Goal: Task Accomplishment & Management: Manage account settings

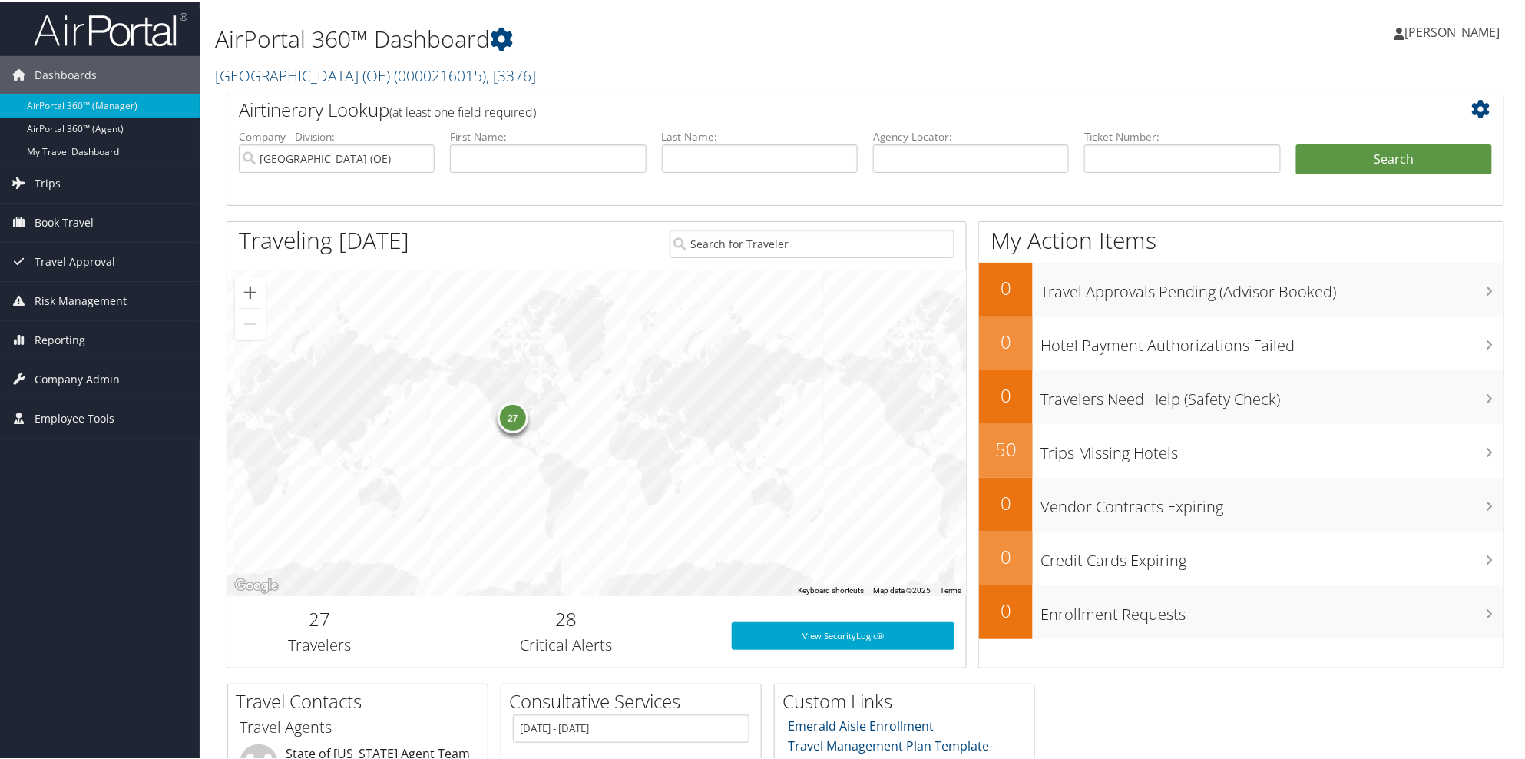
click at [620, 41] on h1 "AirPortal 360™ Dashboard" at bounding box center [648, 38] width 867 height 32
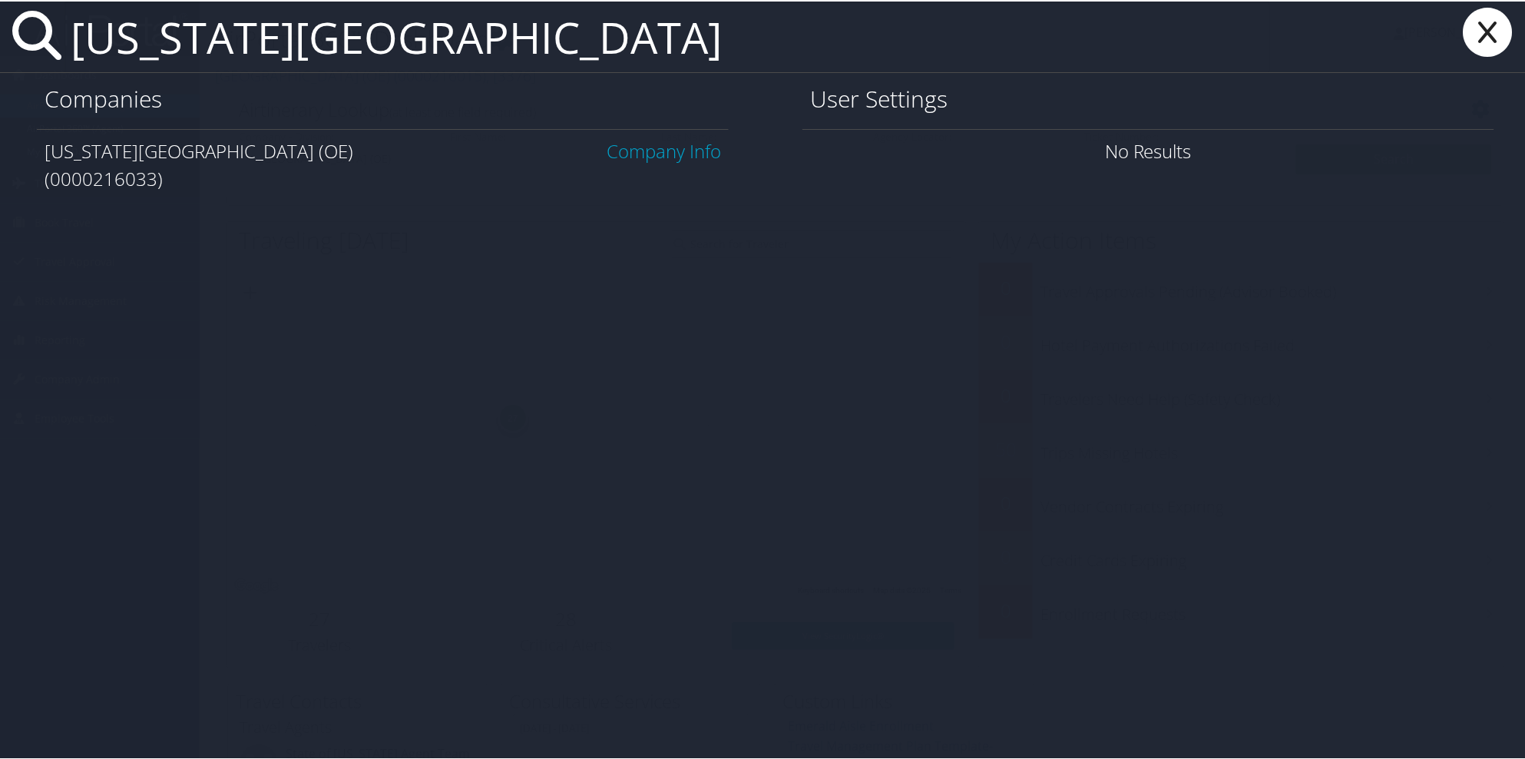
type input "[US_STATE][GEOGRAPHIC_DATA]"
click at [665, 155] on link "Company Info" at bounding box center [664, 149] width 114 height 25
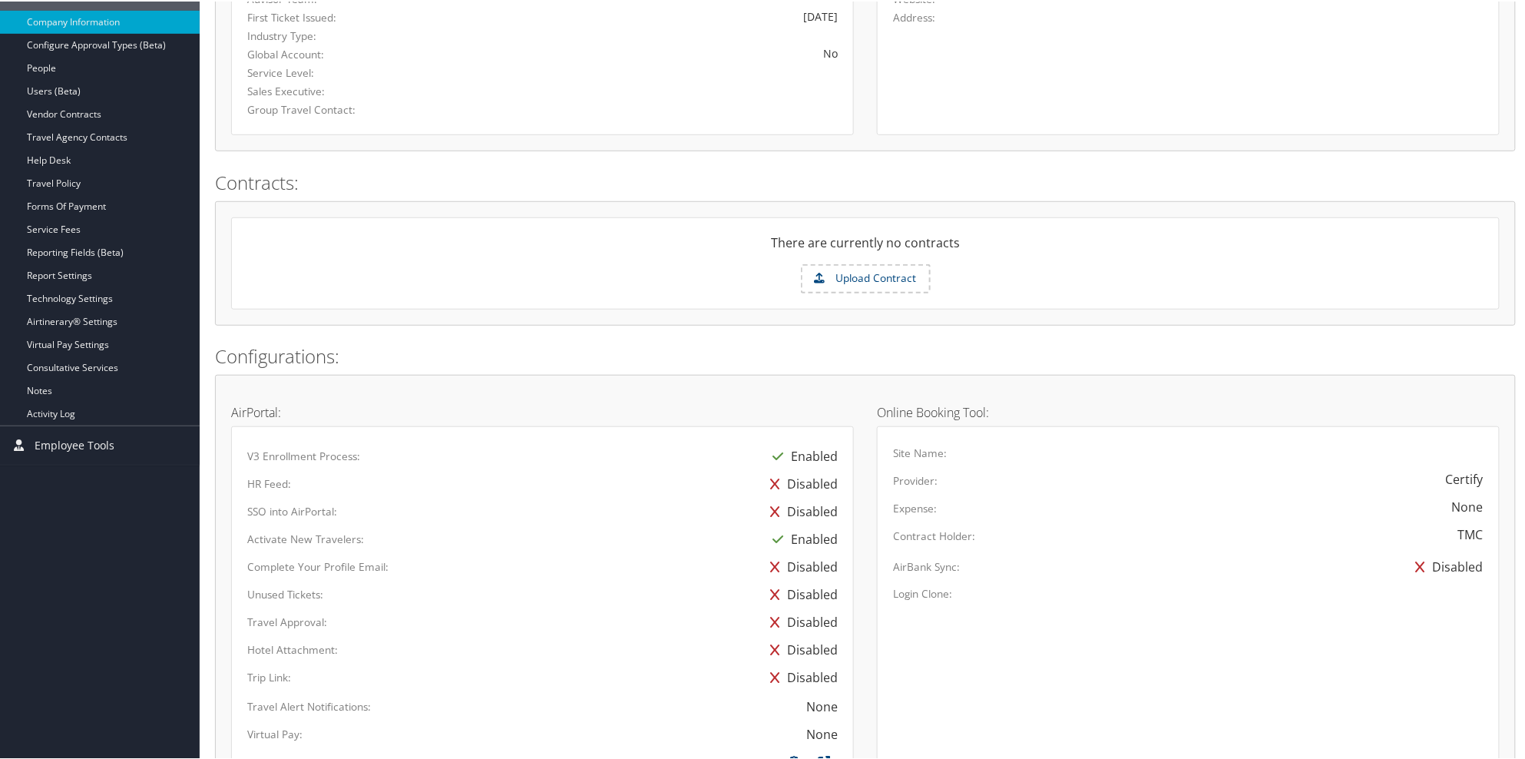
scroll to position [308, 0]
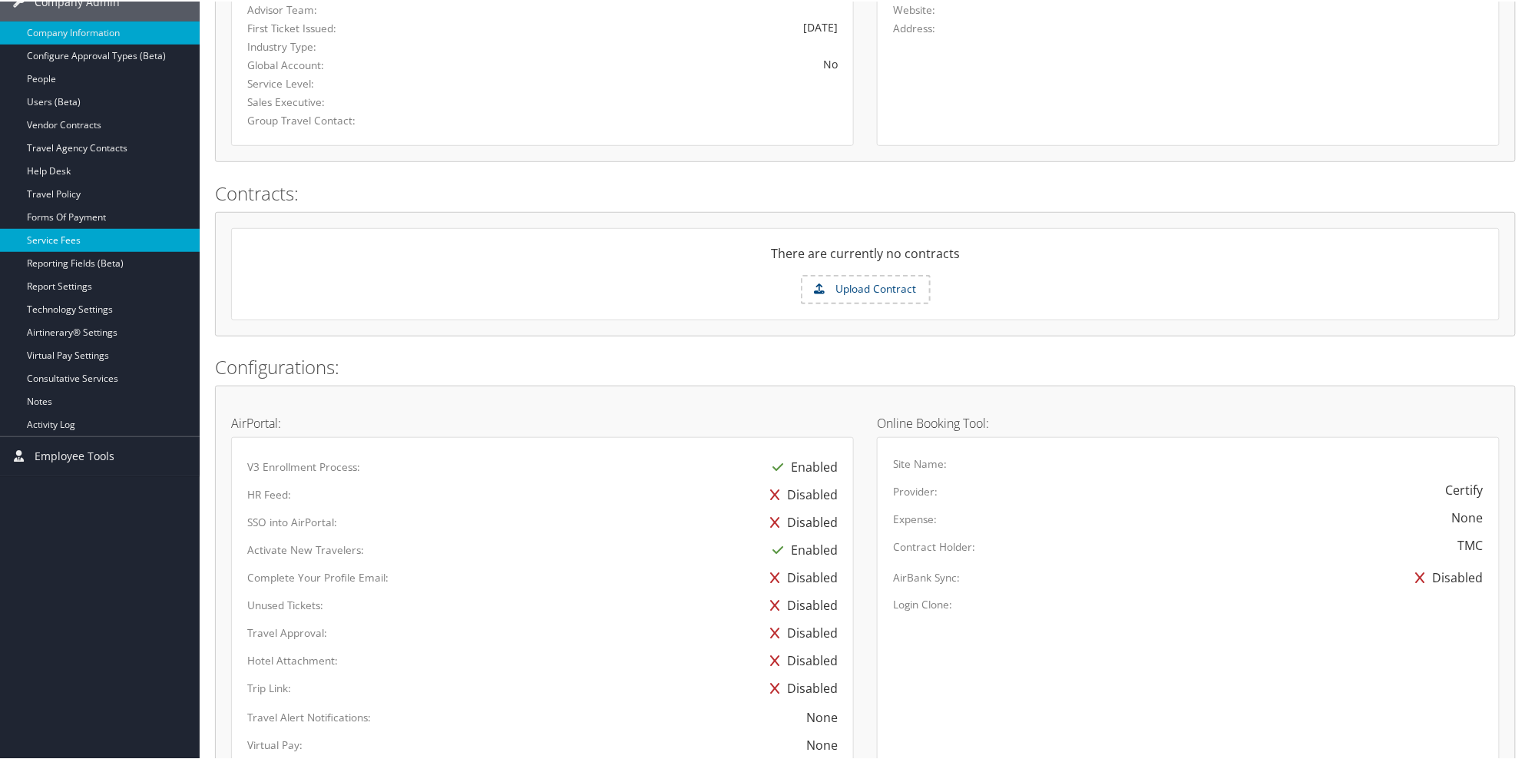
click at [69, 242] on link "Service Fees" at bounding box center [100, 238] width 200 height 23
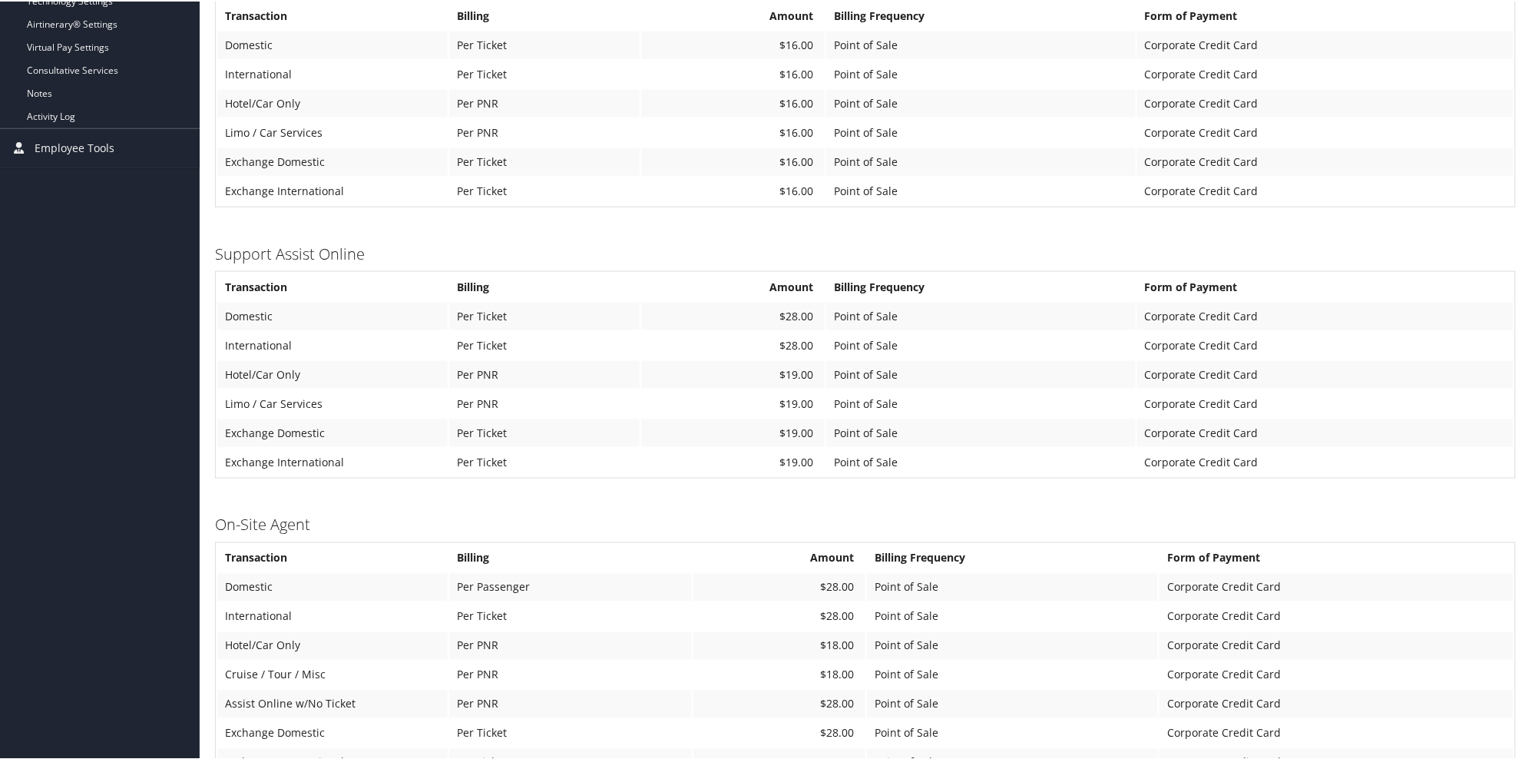
scroll to position [618, 0]
